Goal: Transaction & Acquisition: Purchase product/service

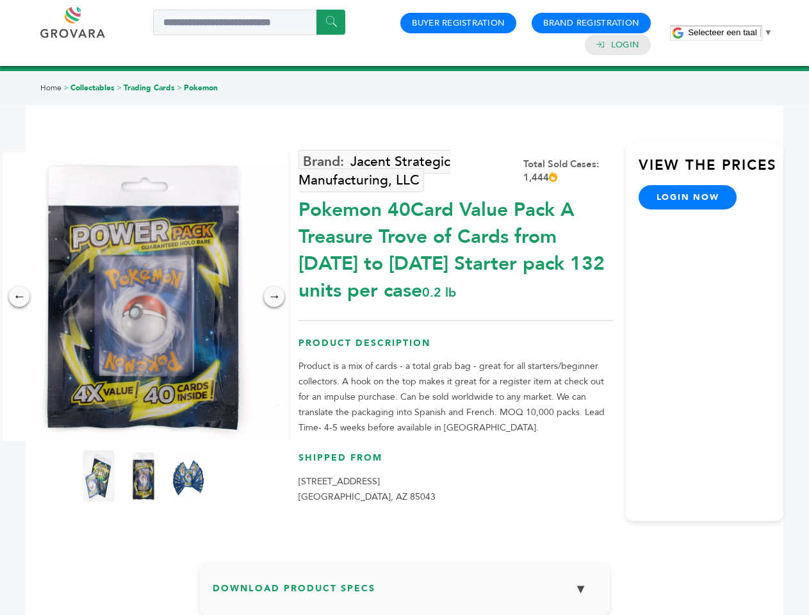
click at [730, 32] on span "Selecteer een taal" at bounding box center [722, 33] width 69 height 10
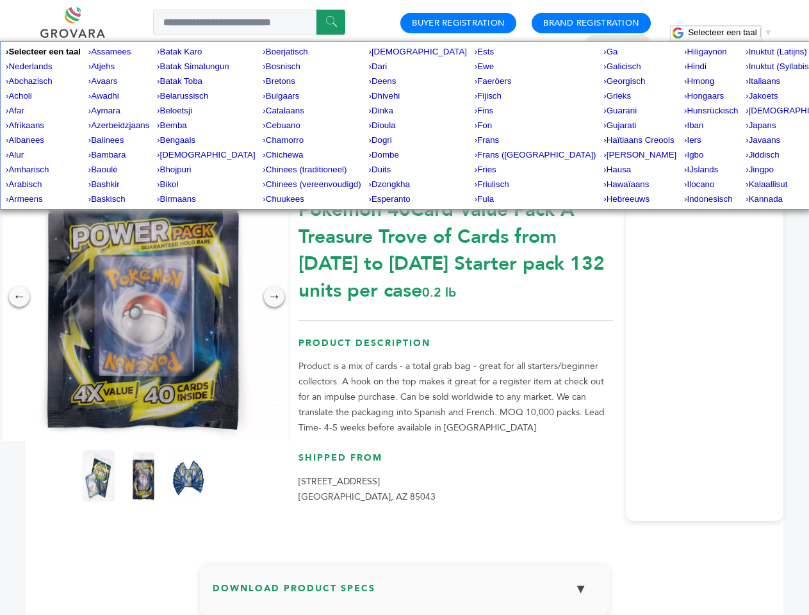
click at [143, 296] on img at bounding box center [143, 296] width 288 height 288
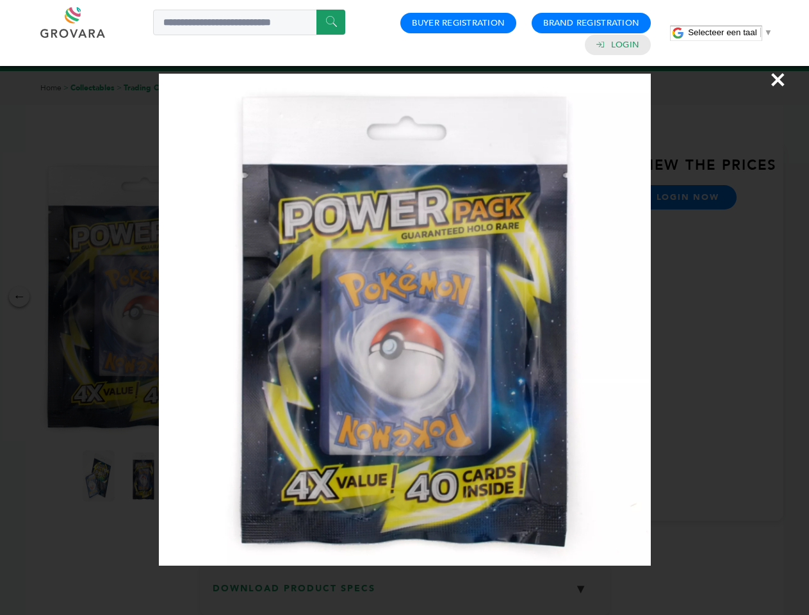
click at [19, 296] on div "×" at bounding box center [404, 307] width 809 height 615
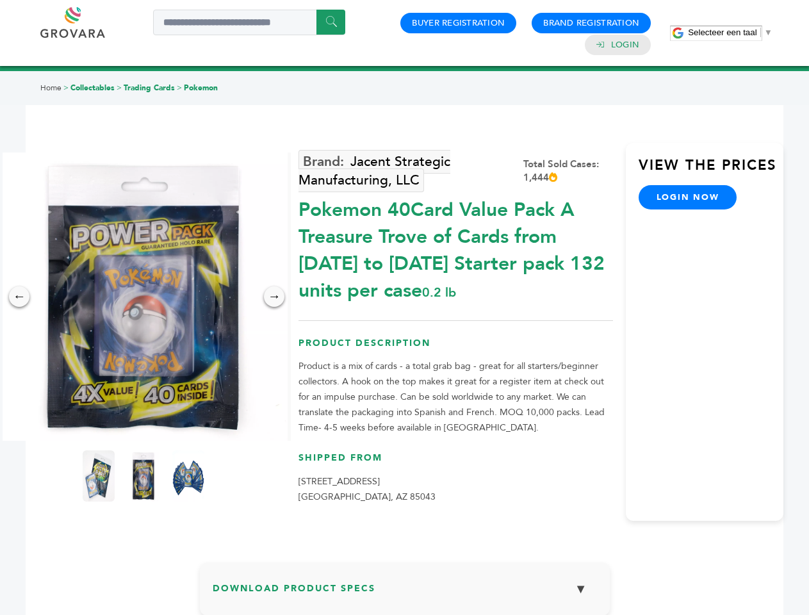
click at [274, 296] on div "→" at bounding box center [274, 296] width 20 height 20
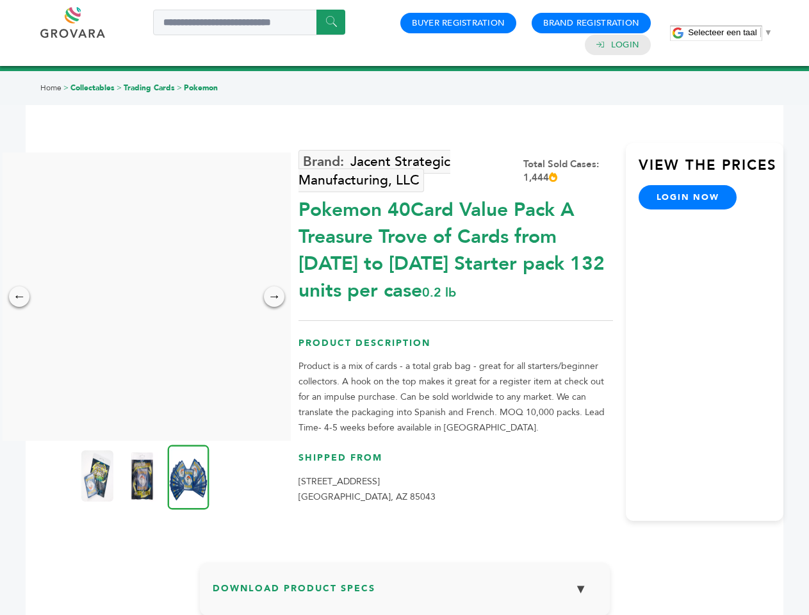
click at [99, 476] on img at bounding box center [97, 475] width 32 height 51
click at [0, 0] on div "×" at bounding box center [0, 0] width 0 height 0
click at [188, 476] on img at bounding box center [189, 476] width 42 height 65
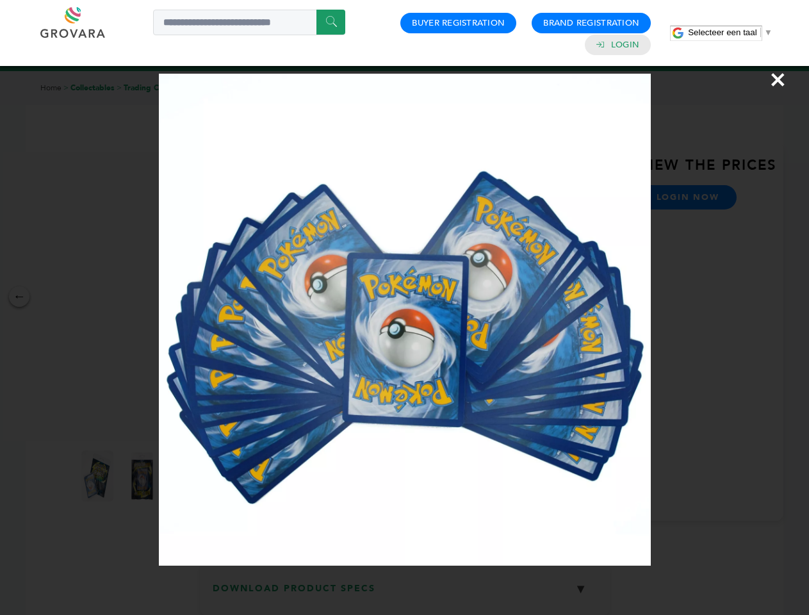
click at [405, 593] on div "×" at bounding box center [404, 307] width 809 height 615
